Goal: Task Accomplishment & Management: Manage account settings

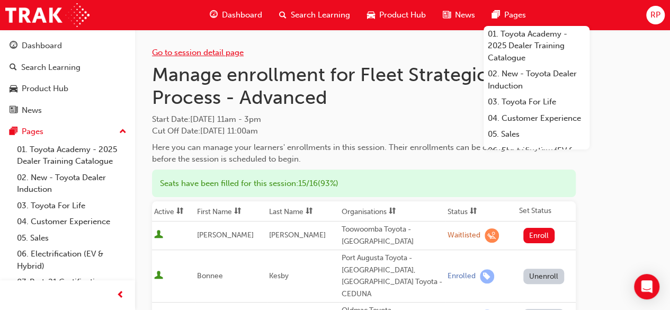
click at [169, 50] on link "Go to session detail page" at bounding box center [198, 53] width 92 height 10
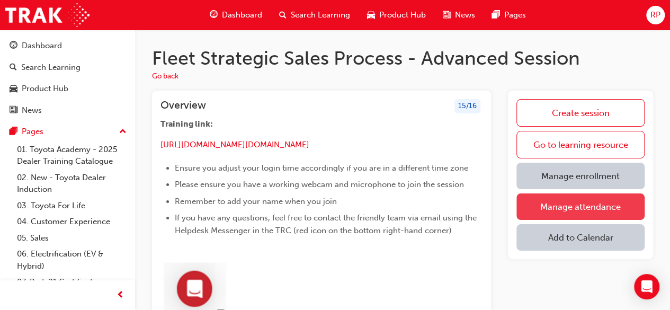
click at [544, 200] on link "Manage attendance" at bounding box center [581, 206] width 128 height 26
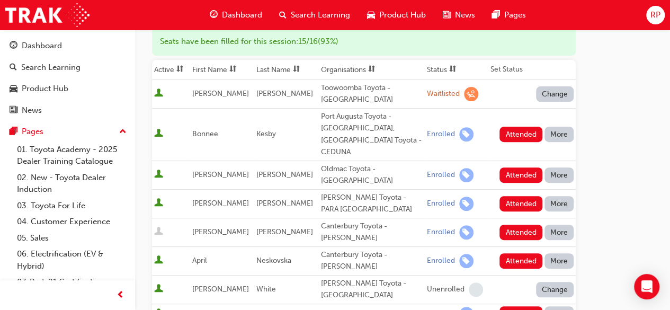
scroll to position [106, 0]
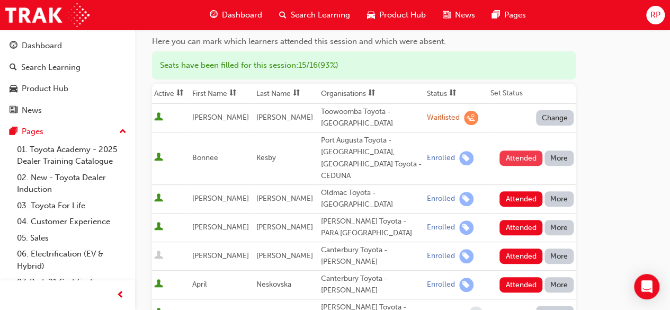
click at [512, 151] on button "Attended" at bounding box center [521, 158] width 43 height 15
click at [512, 191] on button "Attended" at bounding box center [521, 198] width 43 height 15
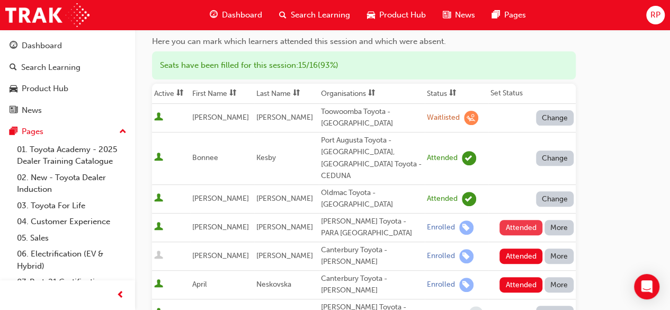
click at [511, 220] on button "Attended" at bounding box center [521, 227] width 43 height 15
click at [559, 249] on button "More" at bounding box center [560, 256] width 30 height 15
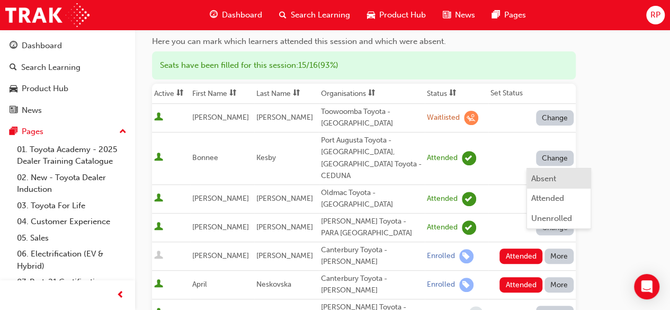
click at [545, 178] on div "Absent" at bounding box center [544, 179] width 25 height 12
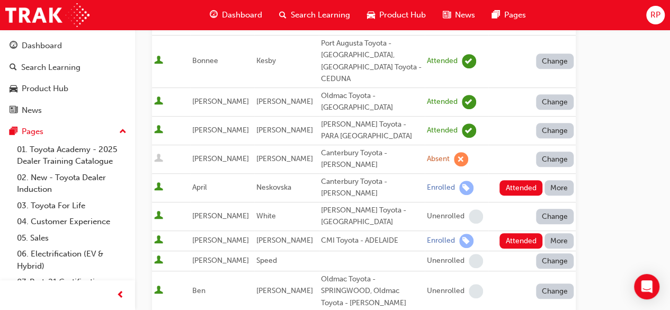
scroll to position [212, 0]
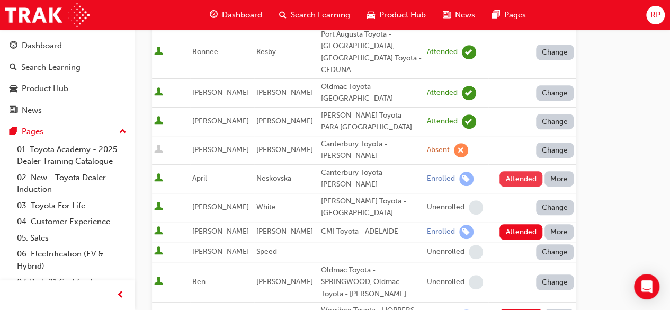
click at [516, 171] on button "Attended" at bounding box center [521, 178] width 43 height 15
click at [521, 224] on button "Attended" at bounding box center [521, 231] width 43 height 15
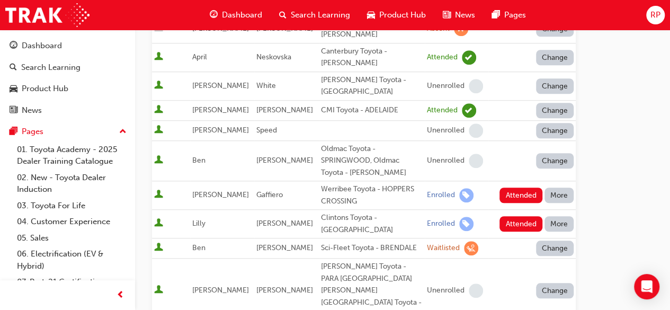
scroll to position [371, 0]
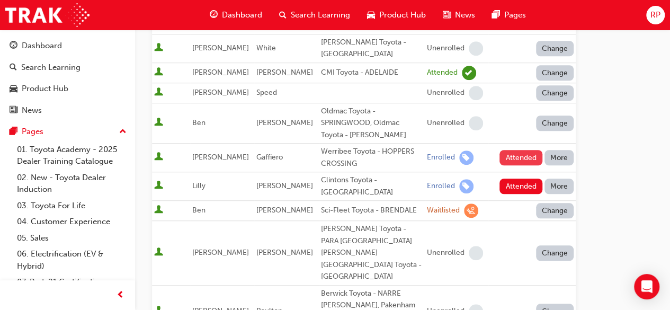
click at [519, 150] on button "Attended" at bounding box center [521, 157] width 43 height 15
click at [514, 179] on button "Attended" at bounding box center [521, 186] width 43 height 15
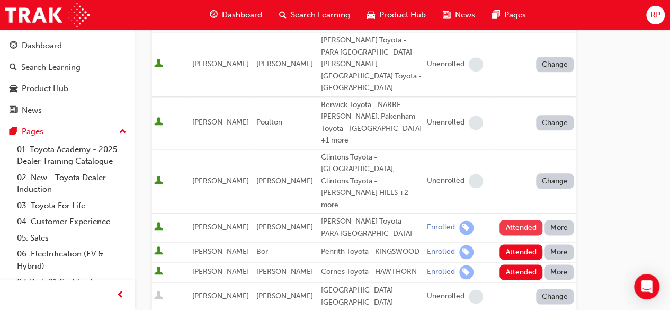
scroll to position [583, 0]
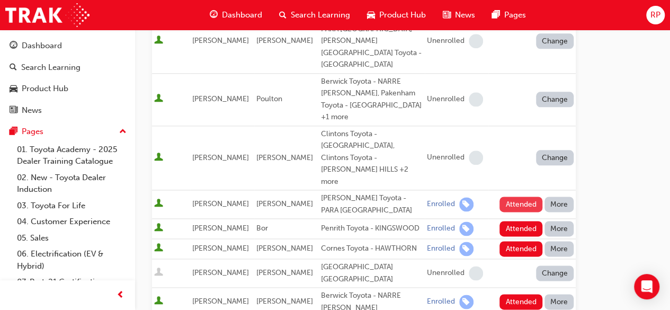
click at [522, 197] on button "Attended" at bounding box center [521, 204] width 43 height 15
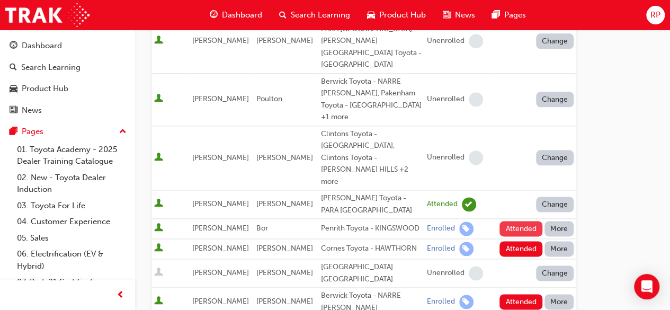
click at [517, 221] on button "Attended" at bounding box center [521, 228] width 43 height 15
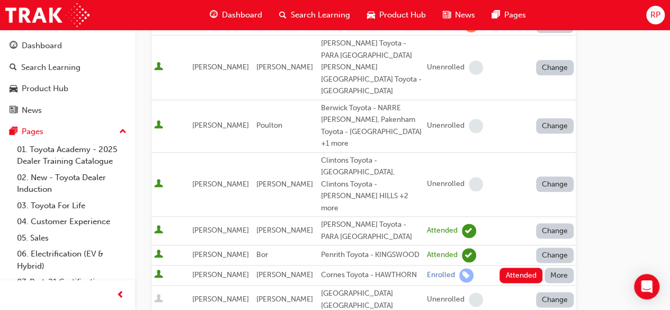
scroll to position [530, 0]
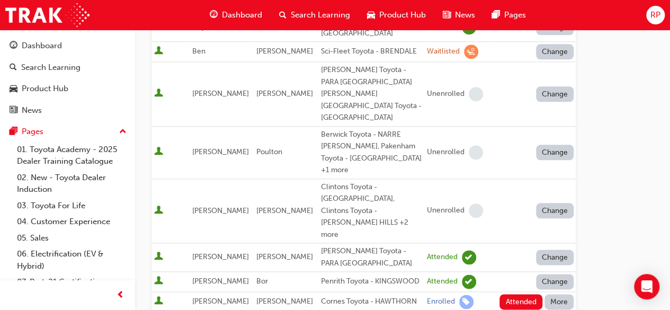
click at [565, 294] on button "More" at bounding box center [560, 301] width 30 height 15
click at [547, 174] on div "Absent" at bounding box center [544, 174] width 25 height 12
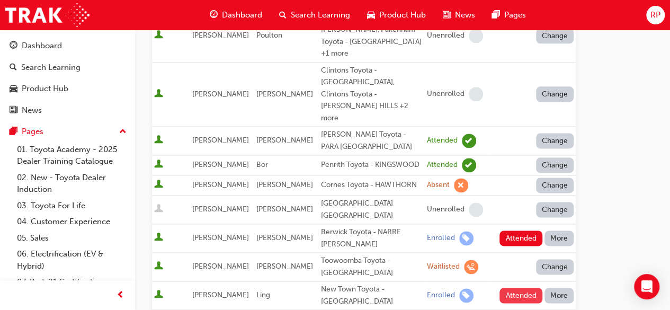
scroll to position [689, 0]
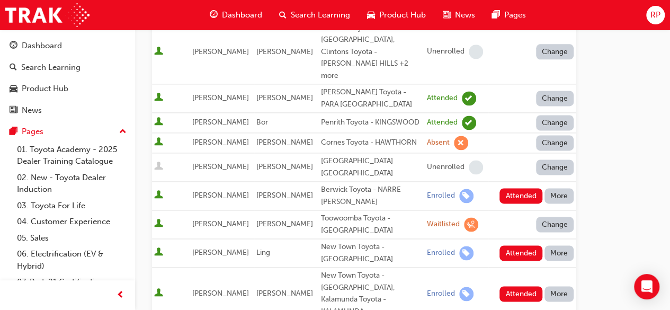
click at [511, 188] on button "Attended" at bounding box center [521, 195] width 43 height 15
click at [514, 245] on button "Attended" at bounding box center [521, 252] width 43 height 15
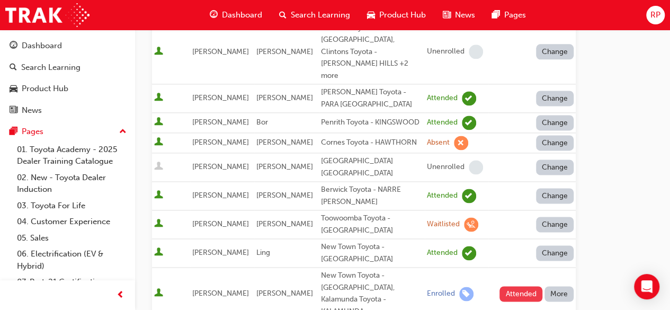
click at [521, 286] on button "Attended" at bounding box center [521, 293] width 43 height 15
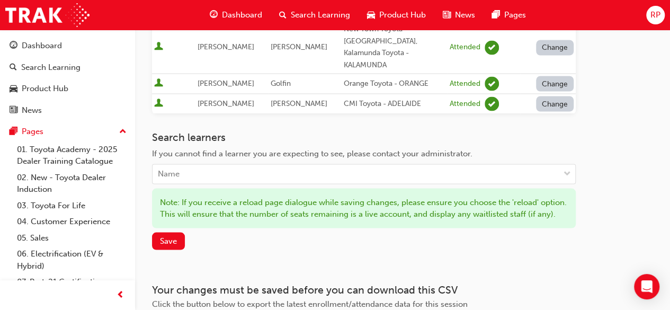
scroll to position [952, 0]
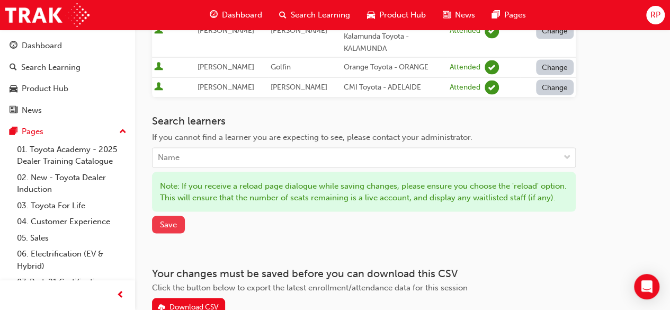
click at [166, 219] on span "Save" at bounding box center [168, 224] width 17 height 10
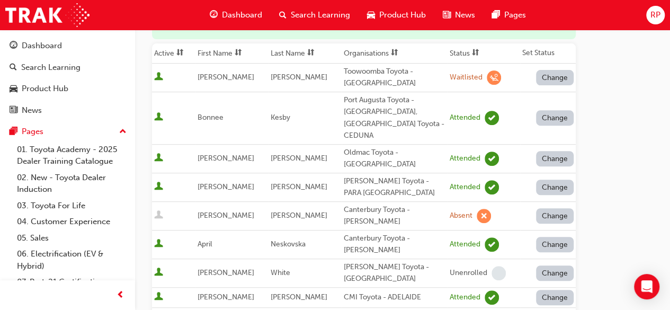
scroll to position [101, 0]
